Goal: Complete application form

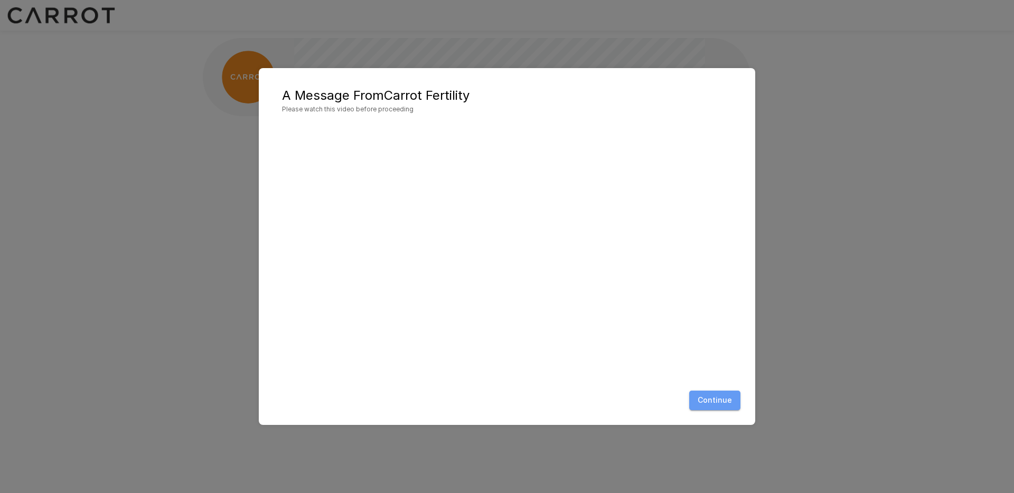
click at [728, 398] on button "Continue" at bounding box center [714, 401] width 51 height 20
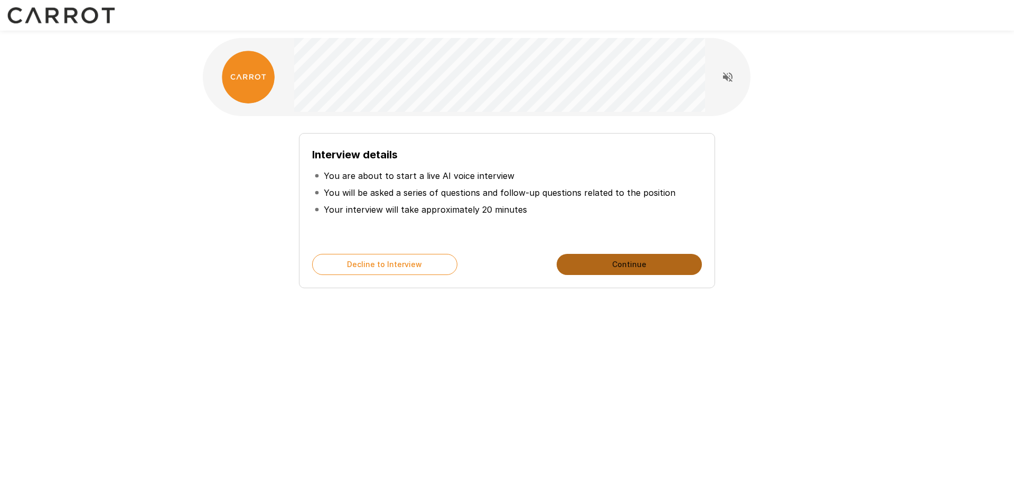
click at [623, 271] on button "Continue" at bounding box center [629, 264] width 145 height 21
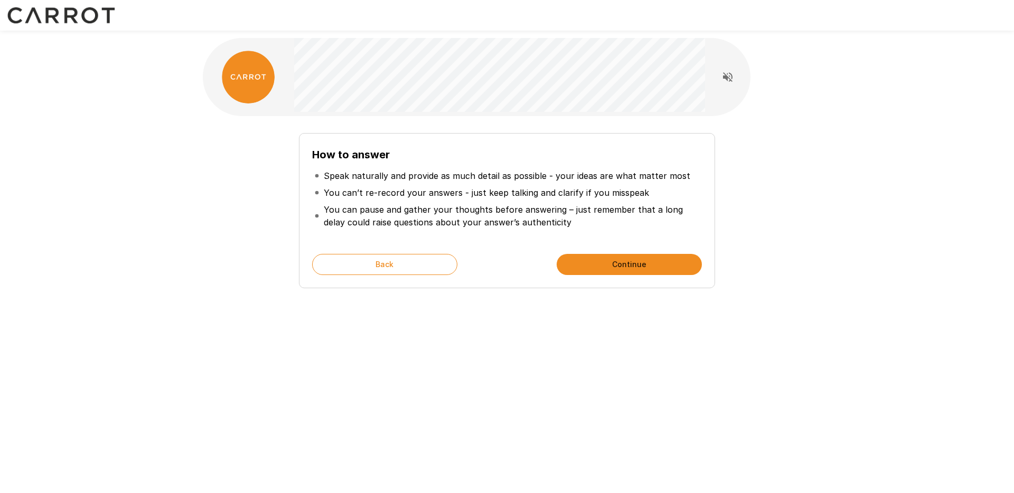
click at [622, 269] on button "Continue" at bounding box center [629, 264] width 145 height 21
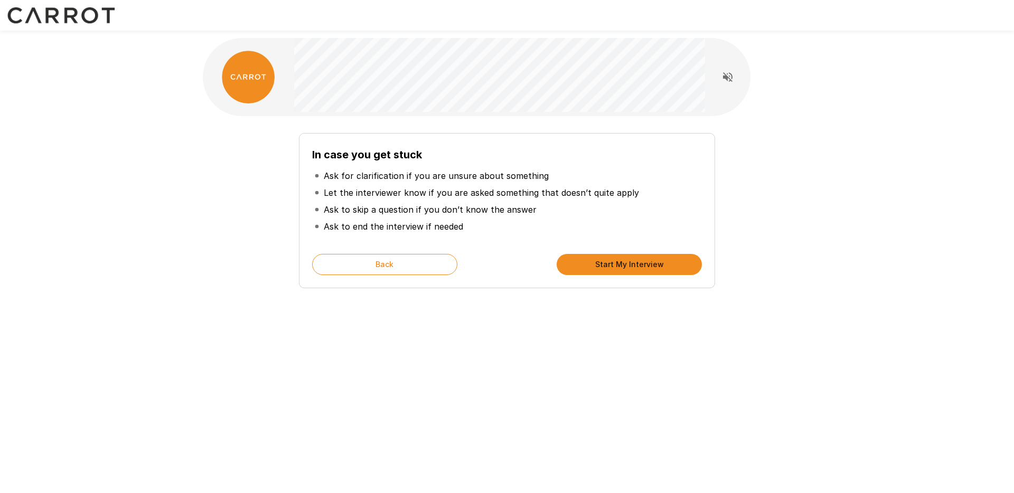
click at [621, 270] on button "Start My Interview" at bounding box center [629, 264] width 145 height 21
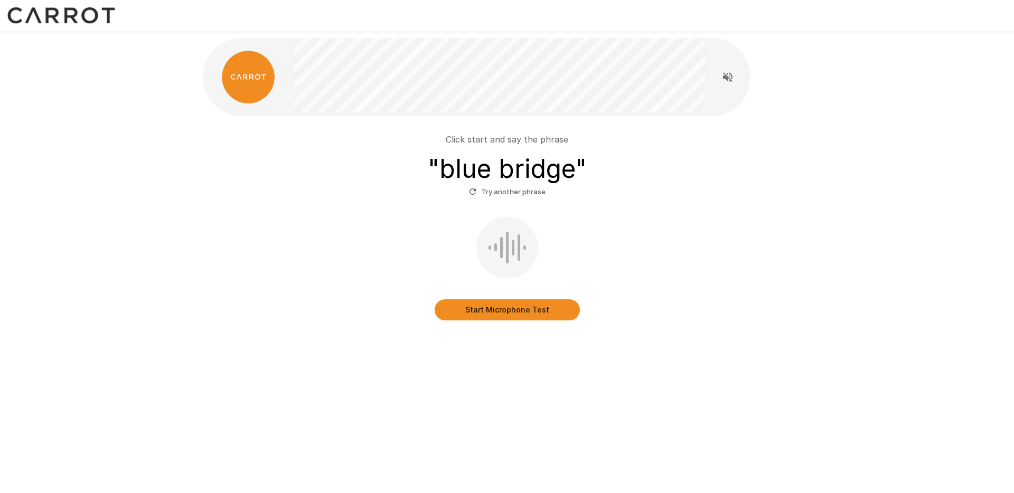
click at [479, 312] on button "Start Microphone Test" at bounding box center [507, 309] width 145 height 21
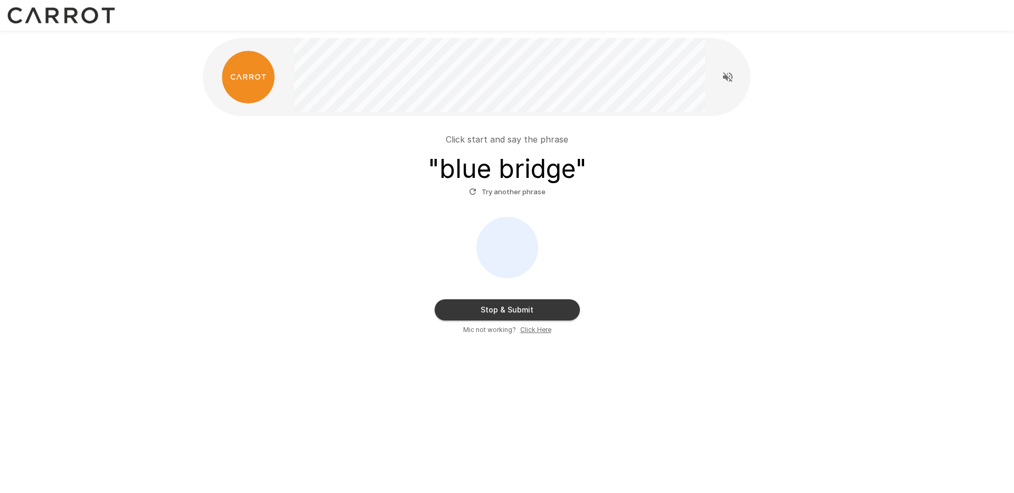
click at [446, 300] on button "Stop & Submit" at bounding box center [507, 309] width 145 height 21
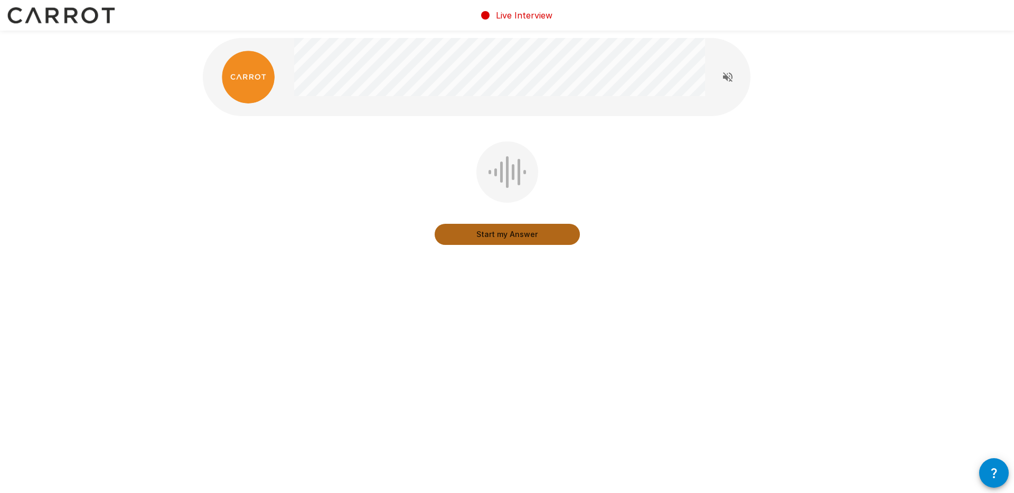
click at [479, 242] on button "Start my Answer" at bounding box center [507, 234] width 145 height 21
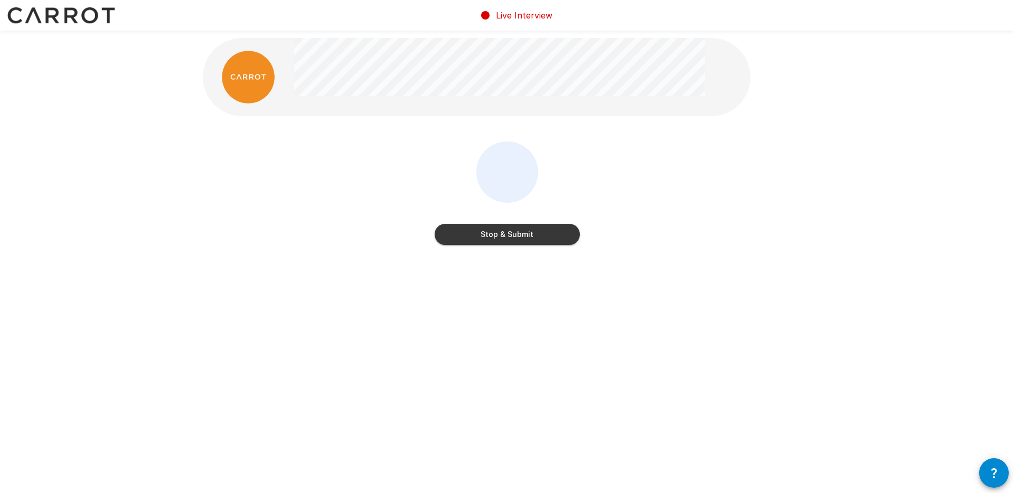
click at [479, 242] on button "Stop & Submit" at bounding box center [507, 234] width 145 height 21
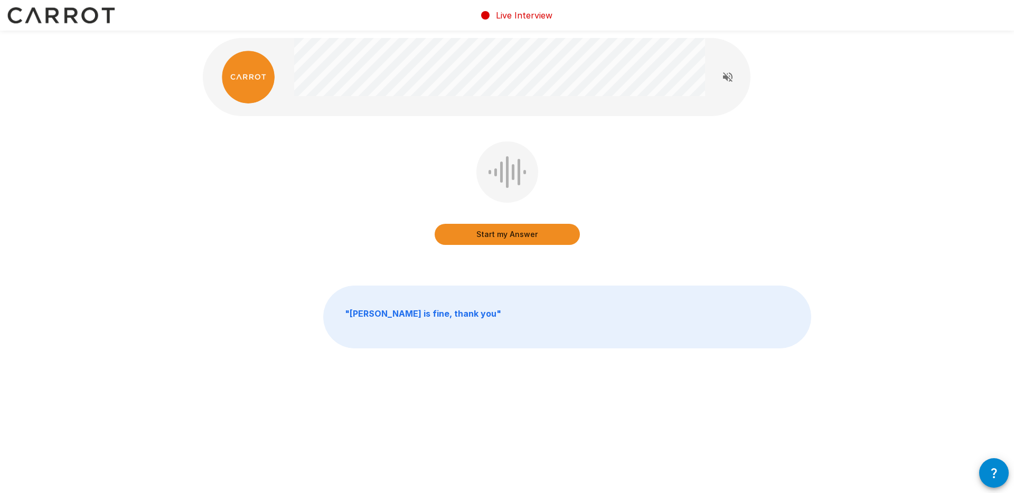
click at [478, 242] on button "Start my Answer" at bounding box center [507, 234] width 145 height 21
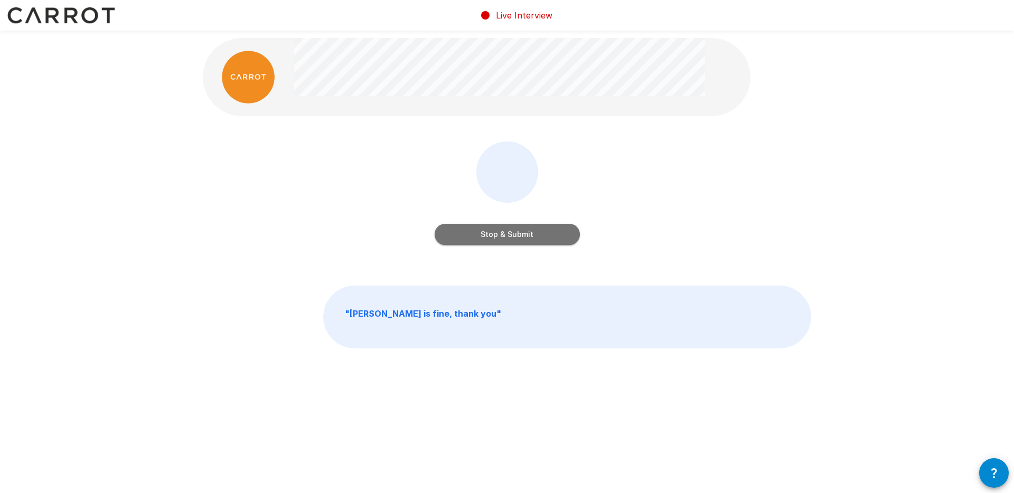
click at [478, 242] on button "Stop & Submit" at bounding box center [507, 234] width 145 height 21
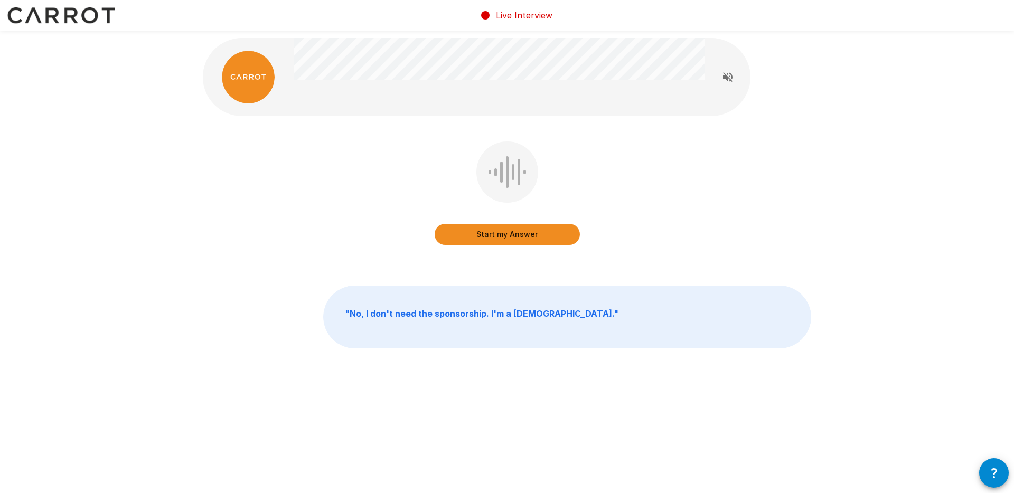
click at [478, 242] on button "Start my Answer" at bounding box center [507, 234] width 145 height 21
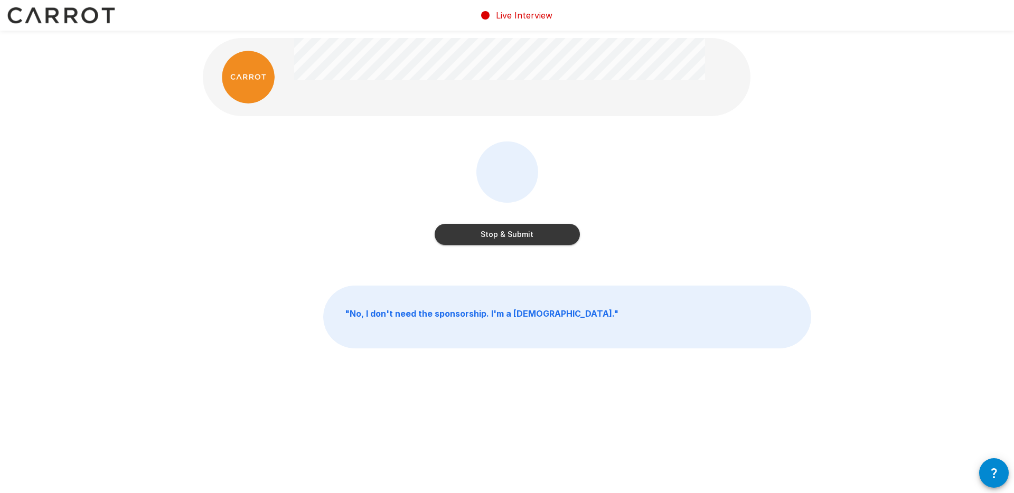
click at [478, 242] on button "Stop & Submit" at bounding box center [507, 234] width 145 height 21
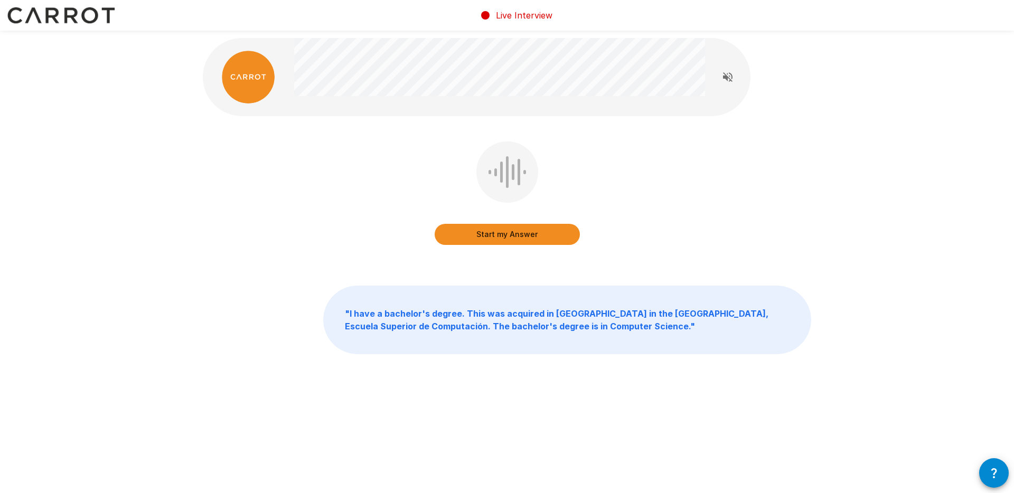
click at [465, 240] on button "Start my Answer" at bounding box center [507, 234] width 145 height 21
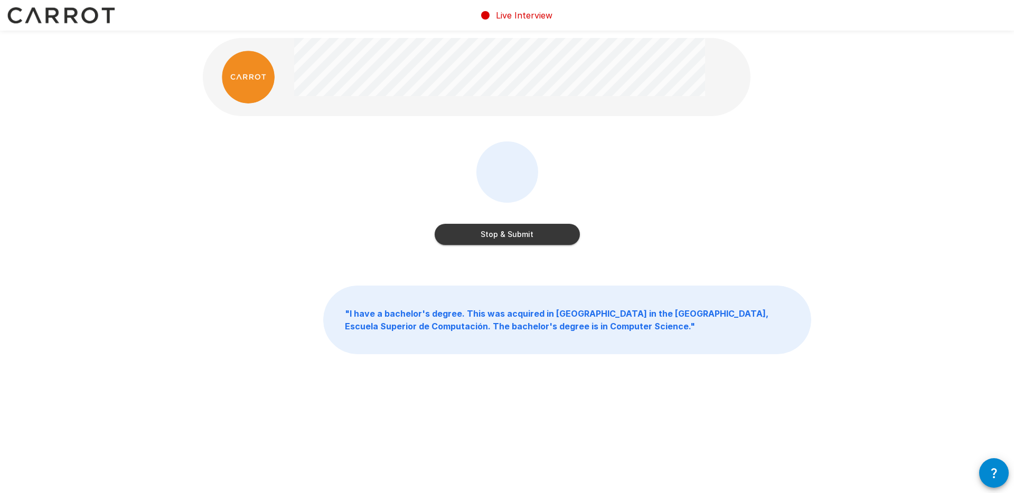
click at [465, 240] on button "Stop & Submit" at bounding box center [507, 234] width 145 height 21
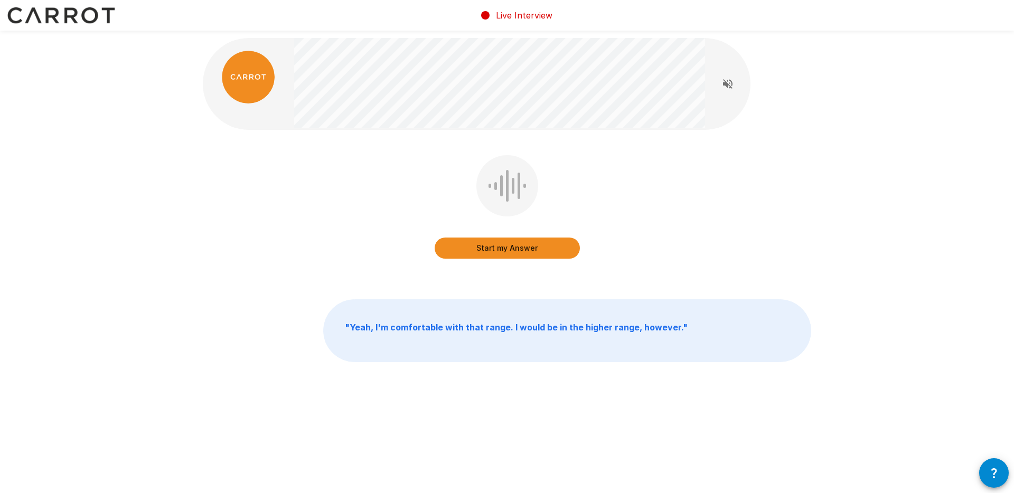
click at [459, 246] on button "Start my Answer" at bounding box center [507, 248] width 145 height 21
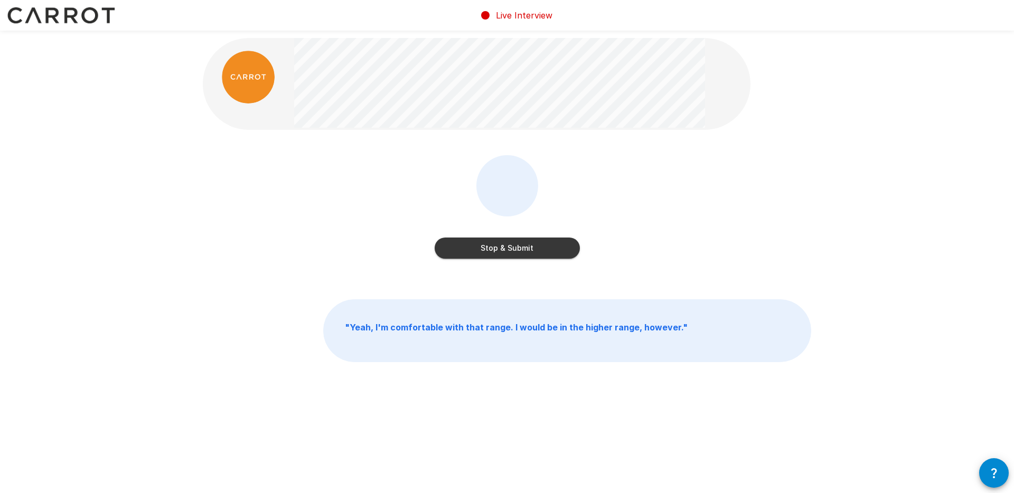
click at [453, 251] on button "Stop & Submit" at bounding box center [507, 248] width 145 height 21
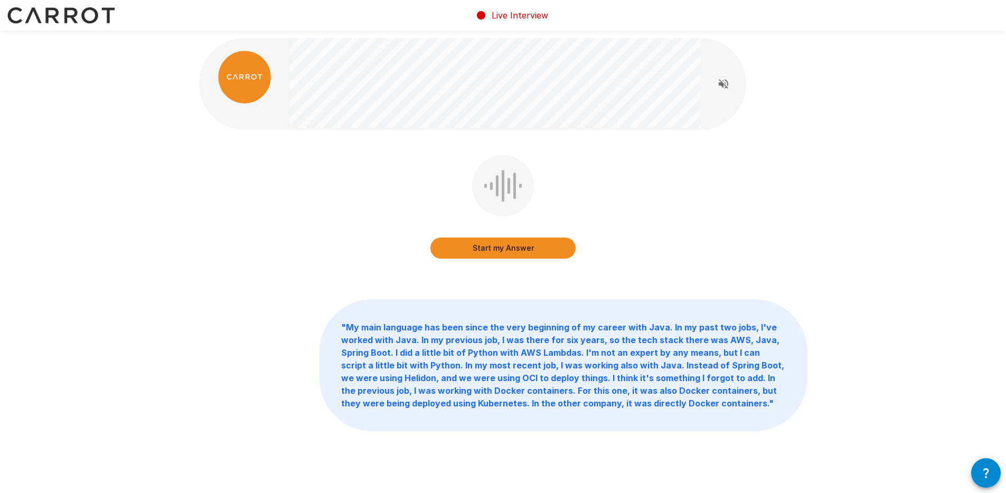
click at [444, 255] on button "Start my Answer" at bounding box center [502, 248] width 145 height 21
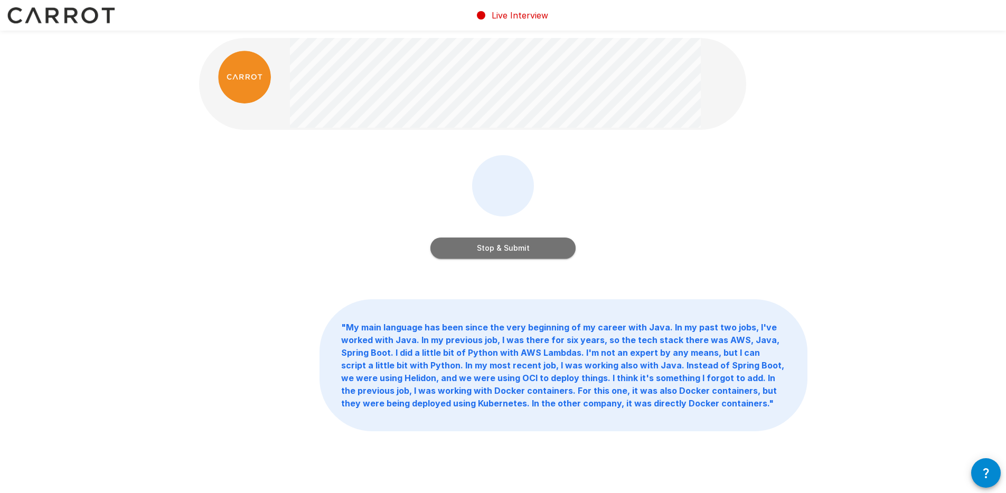
click at [453, 255] on button "Stop & Submit" at bounding box center [502, 248] width 145 height 21
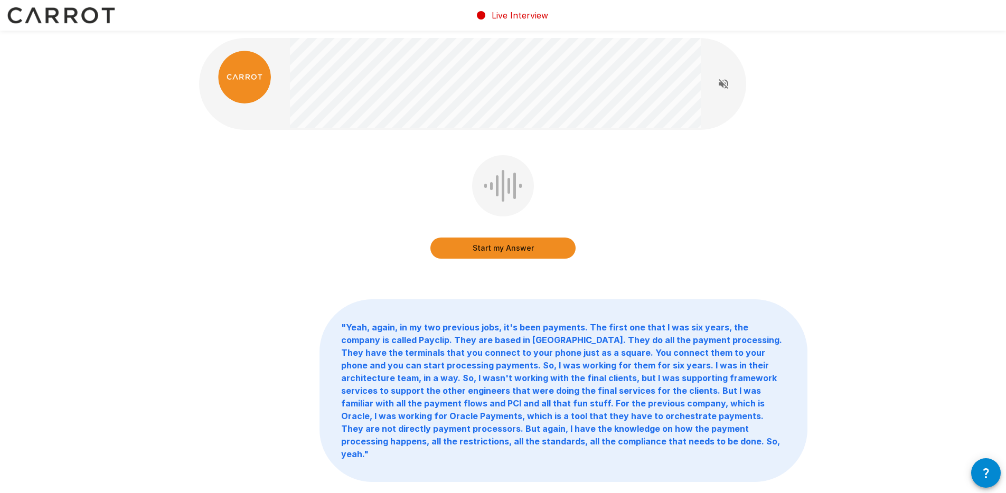
click at [452, 255] on button "Start my Answer" at bounding box center [502, 248] width 145 height 21
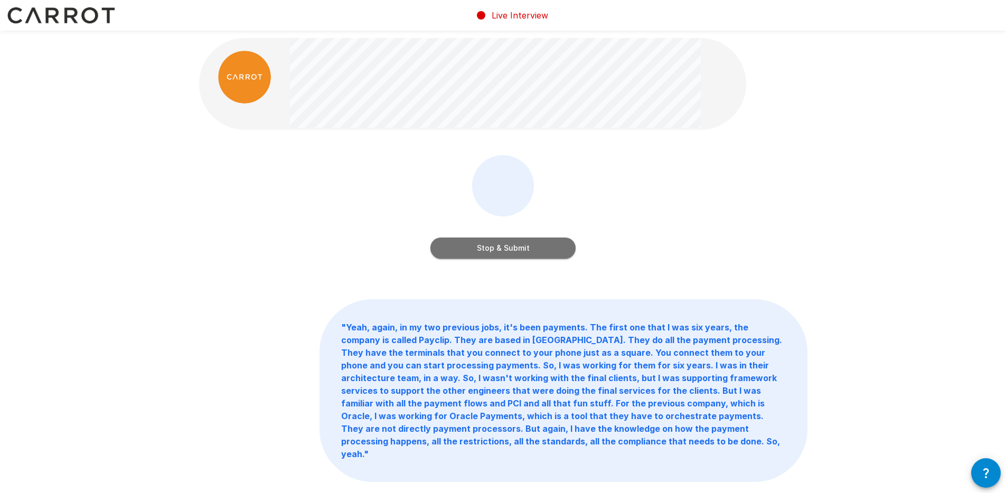
click at [450, 255] on button "Stop & Submit" at bounding box center [502, 248] width 145 height 21
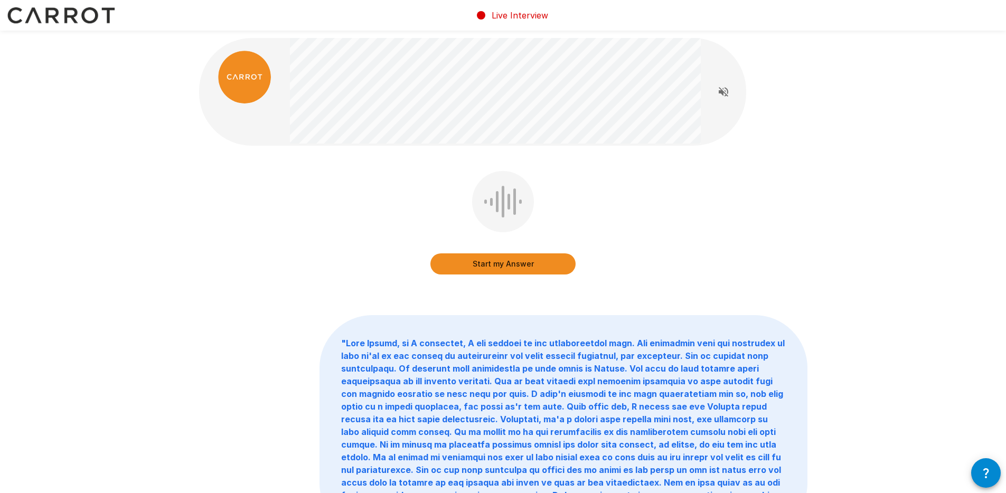
click at [441, 270] on button "Start my Answer" at bounding box center [502, 263] width 145 height 21
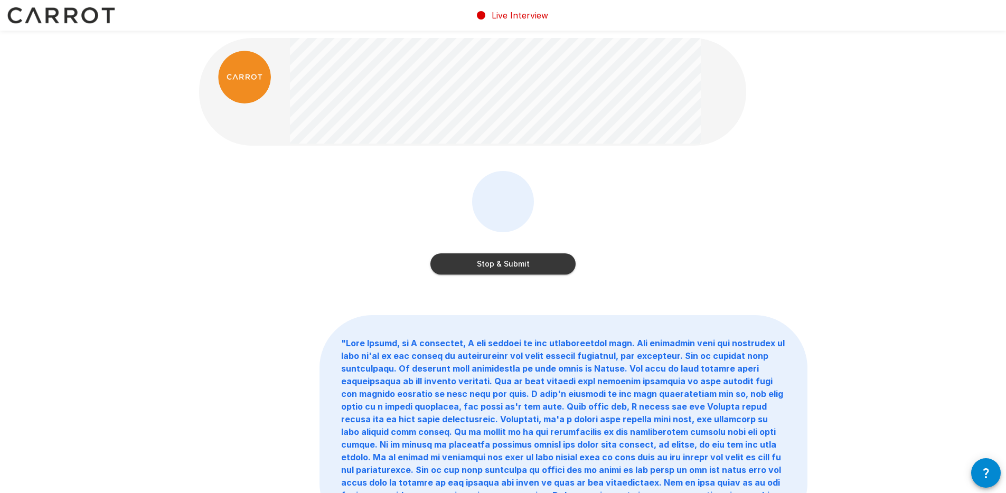
click at [443, 267] on button "Stop & Submit" at bounding box center [502, 263] width 145 height 21
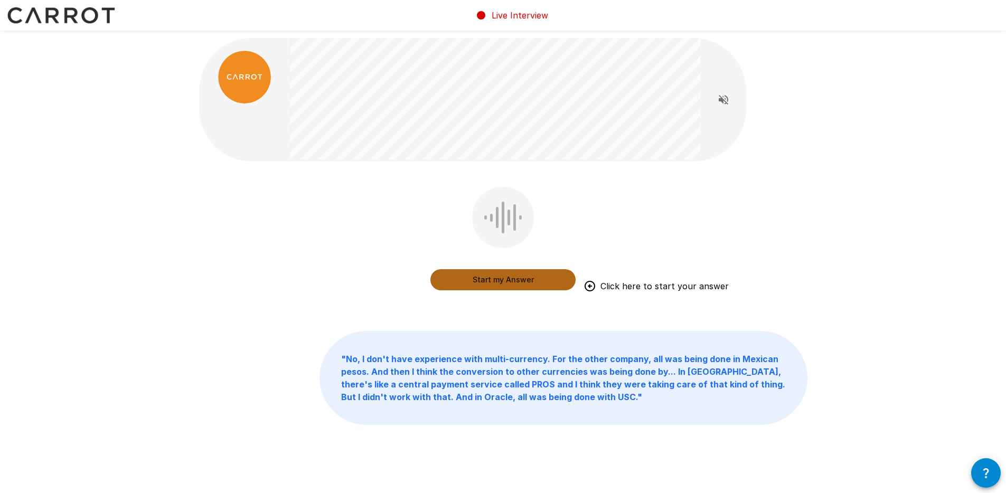
click at [478, 282] on button "Start my Answer" at bounding box center [502, 279] width 145 height 21
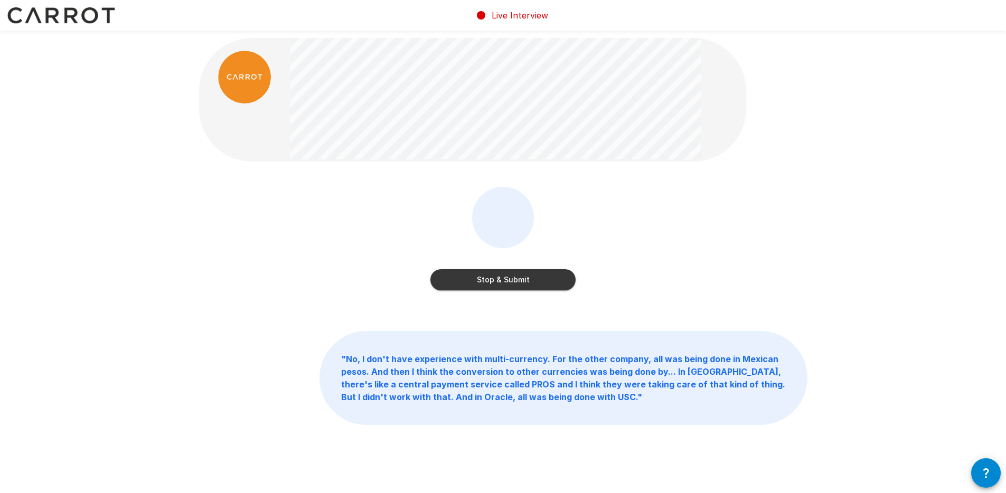
click at [464, 271] on button "Stop & Submit" at bounding box center [502, 279] width 145 height 21
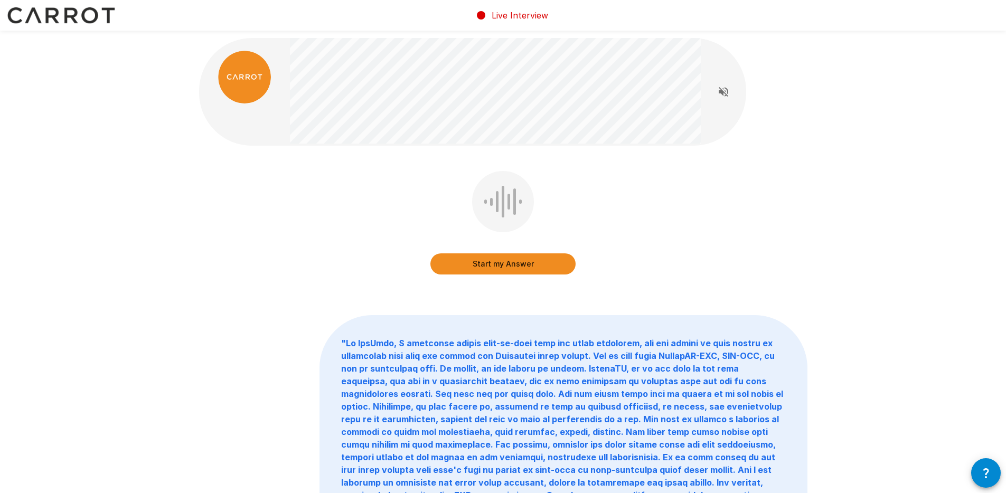
click at [435, 262] on button "Start my Answer" at bounding box center [502, 263] width 145 height 21
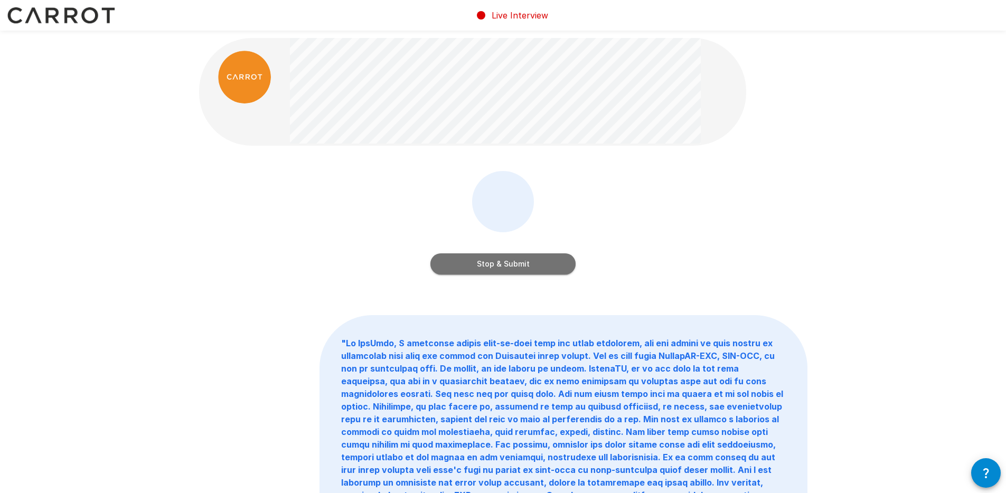
click at [472, 263] on button "Stop & Submit" at bounding box center [502, 263] width 145 height 21
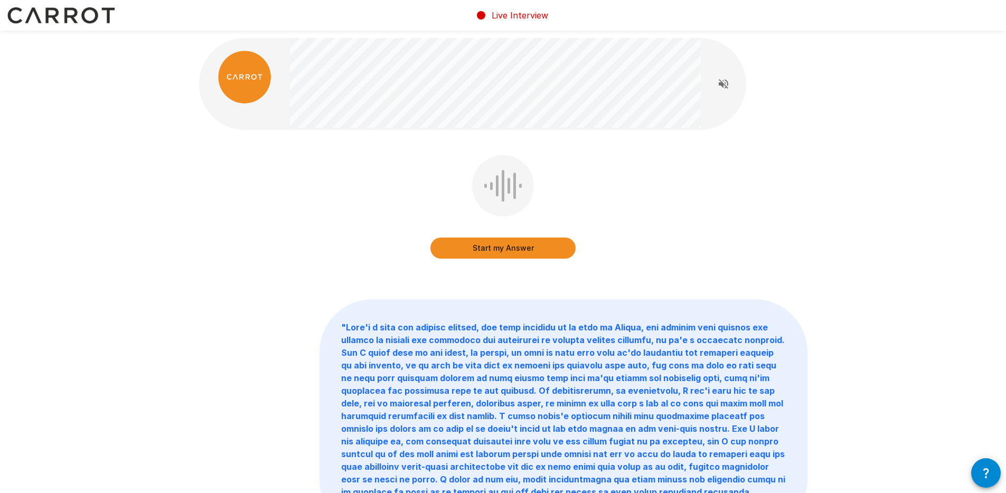
click at [456, 274] on div "Start my Answer " "" at bounding box center [503, 308] width 634 height 617
click at [466, 256] on button "Start my Answer" at bounding box center [502, 248] width 145 height 21
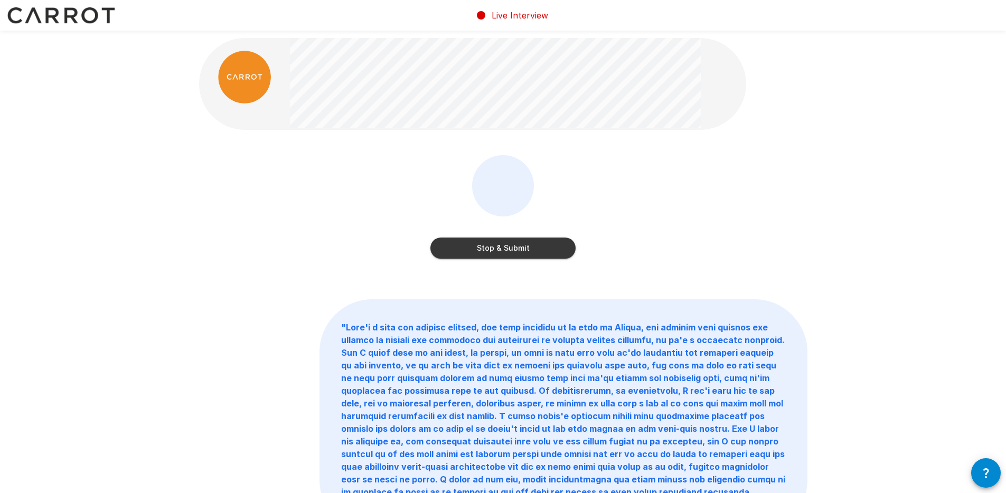
click at [468, 256] on button "Stop & Submit" at bounding box center [502, 248] width 145 height 21
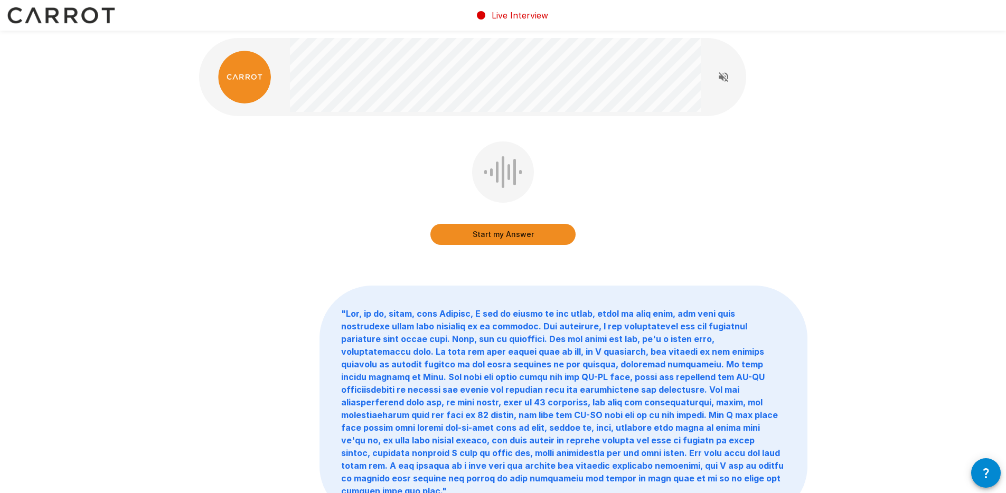
click at [439, 239] on button "Start my Answer" at bounding box center [502, 234] width 145 height 21
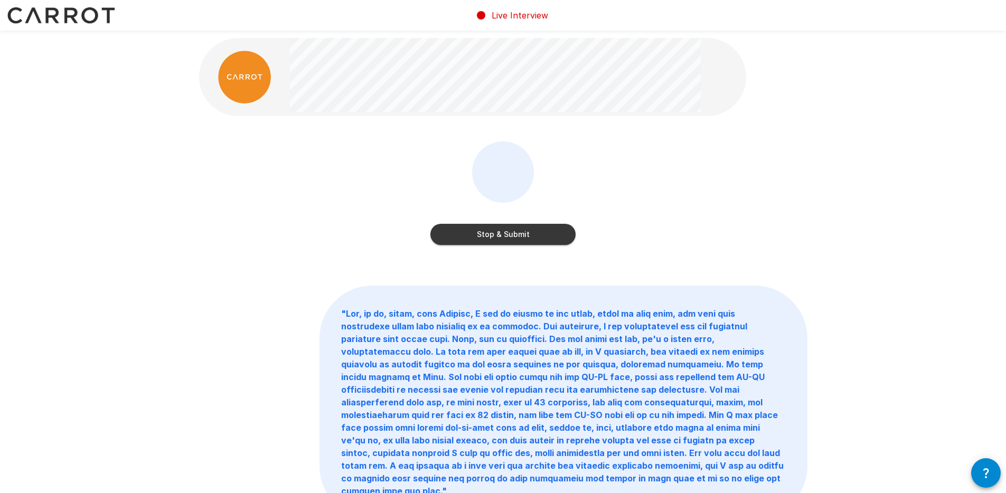
click at [441, 239] on button "Stop & Submit" at bounding box center [502, 234] width 145 height 21
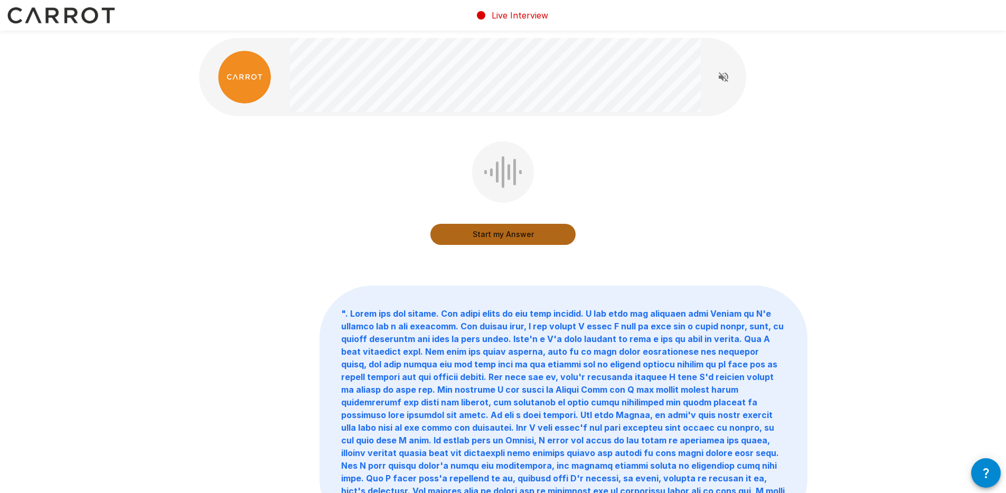
click at [503, 228] on button "Start my Answer" at bounding box center [502, 234] width 145 height 21
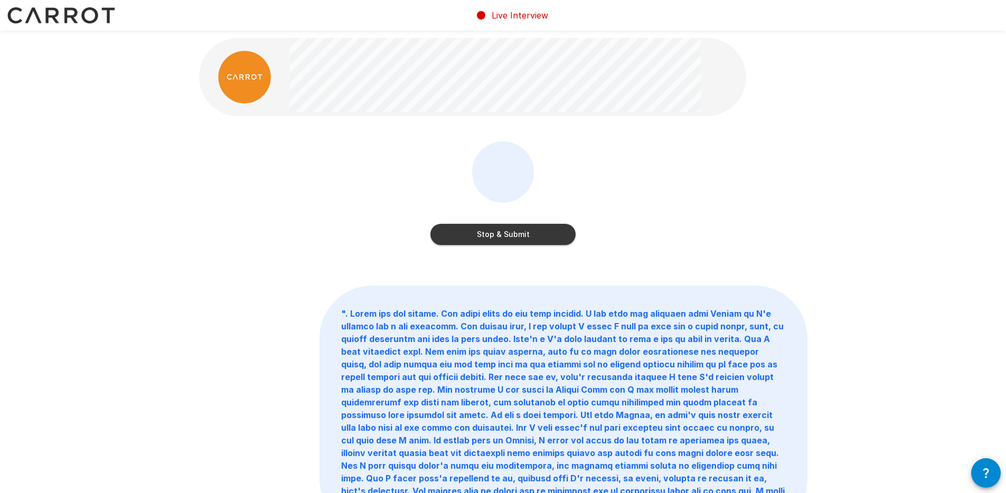
click at [508, 236] on button "Stop & Submit" at bounding box center [502, 234] width 145 height 21
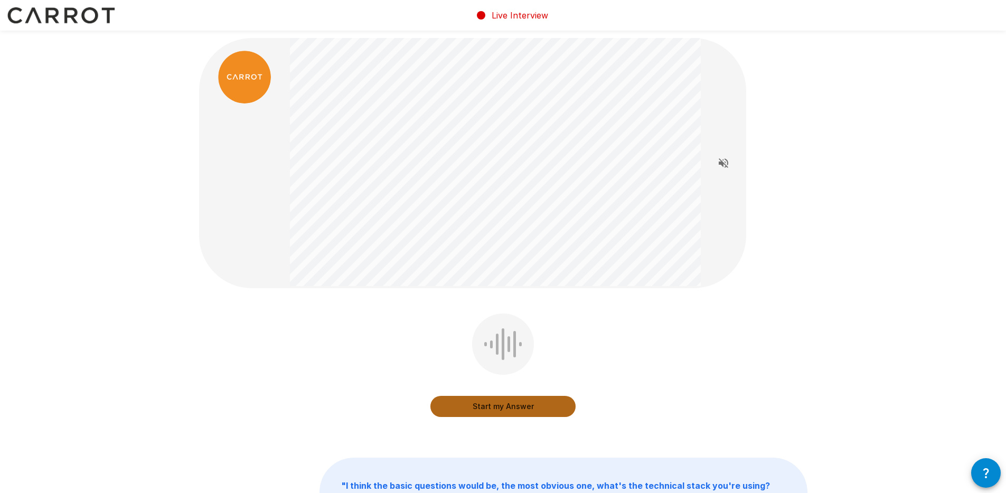
click at [446, 397] on button "Start my Answer" at bounding box center [502, 406] width 145 height 21
click at [465, 402] on button "Stop & Submit" at bounding box center [502, 406] width 145 height 21
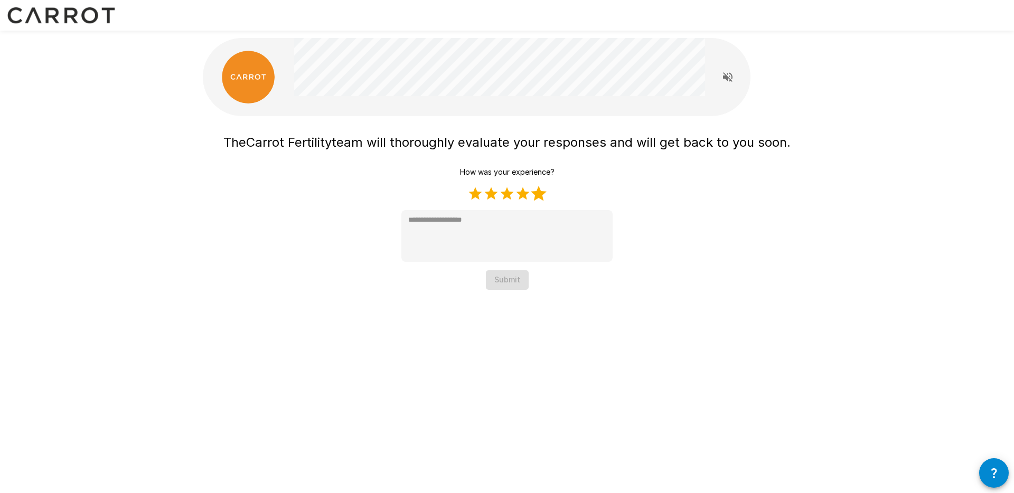
click at [540, 200] on label "5 Stars" at bounding box center [539, 194] width 16 height 16
type textarea "*"
click at [494, 279] on button "Submit" at bounding box center [507, 280] width 43 height 20
